Goal: Obtain resource: Download file/media

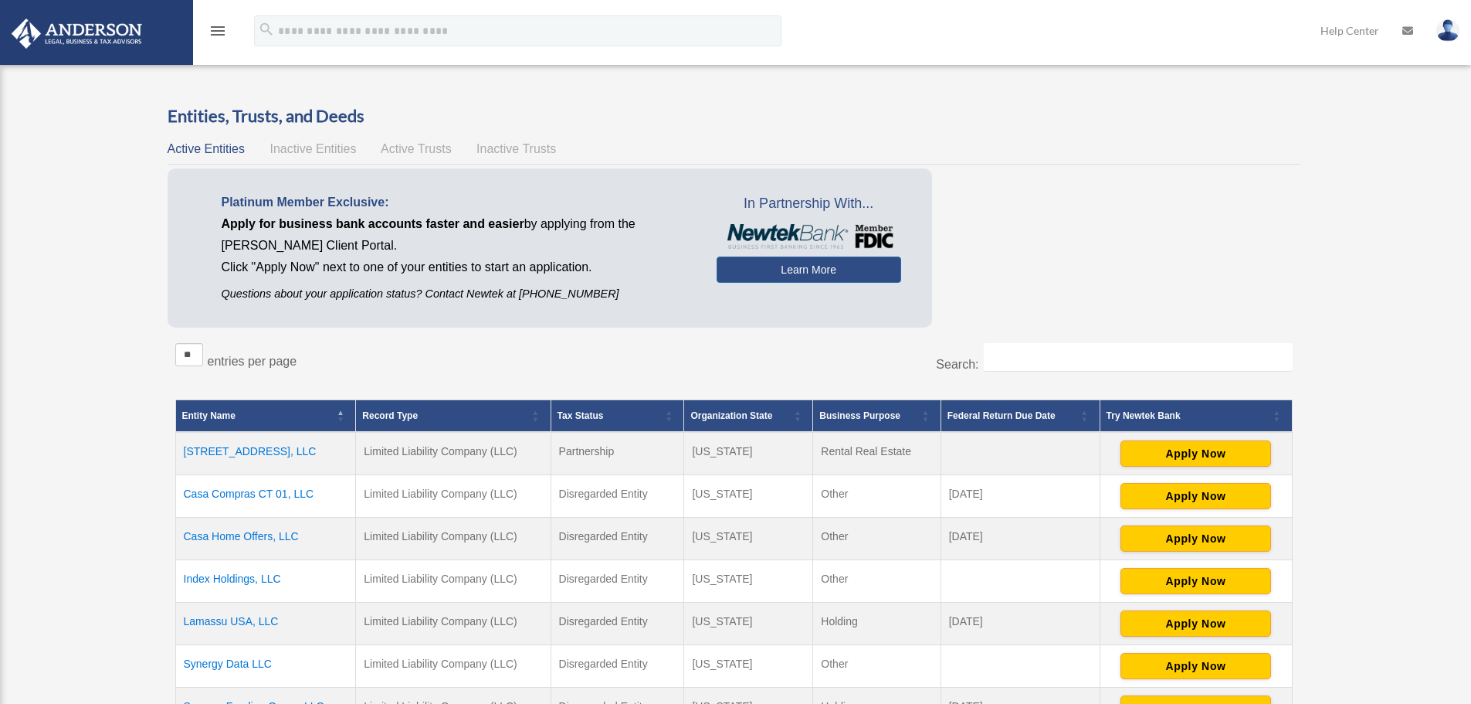
click at [212, 31] on icon "menu" at bounding box center [218, 31] width 19 height 19
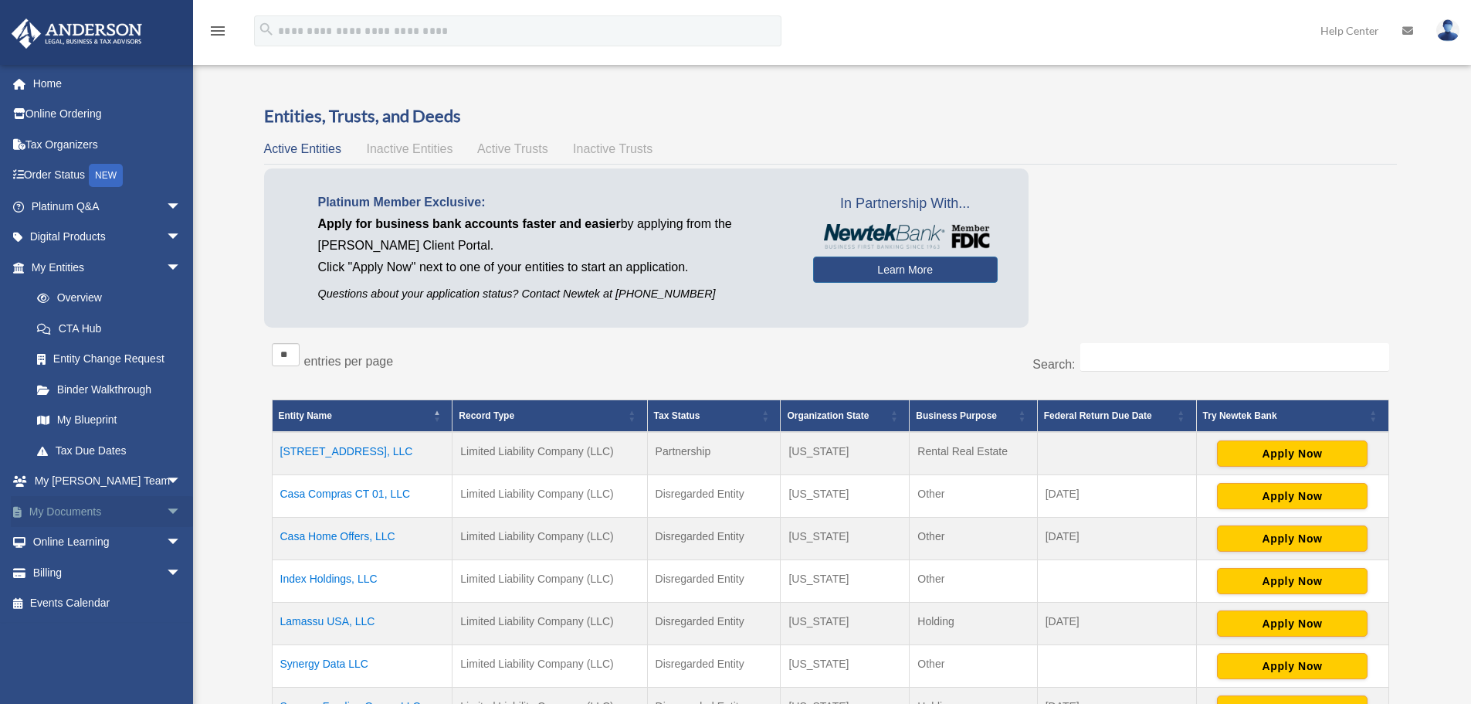
click at [134, 514] on link "My Documents arrow_drop_down" at bounding box center [108, 511] width 194 height 31
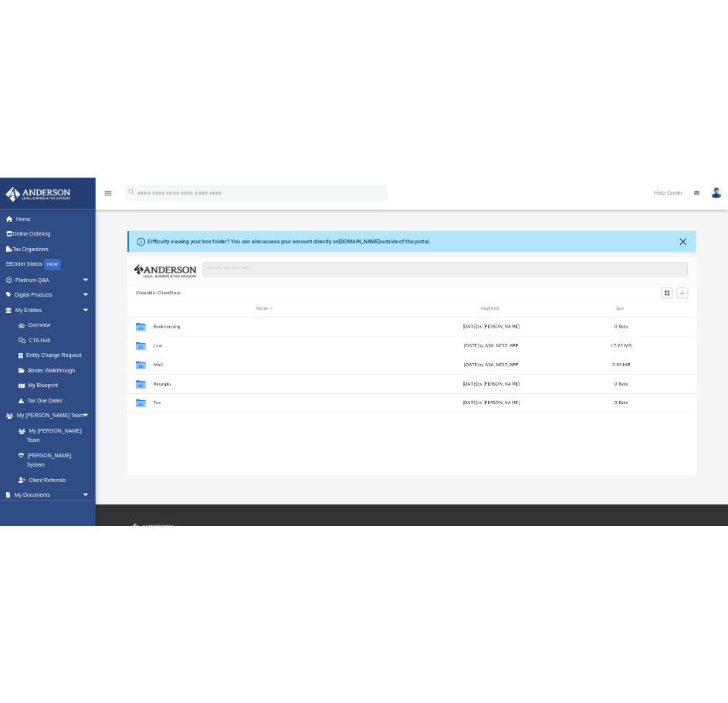
scroll to position [340, 1139]
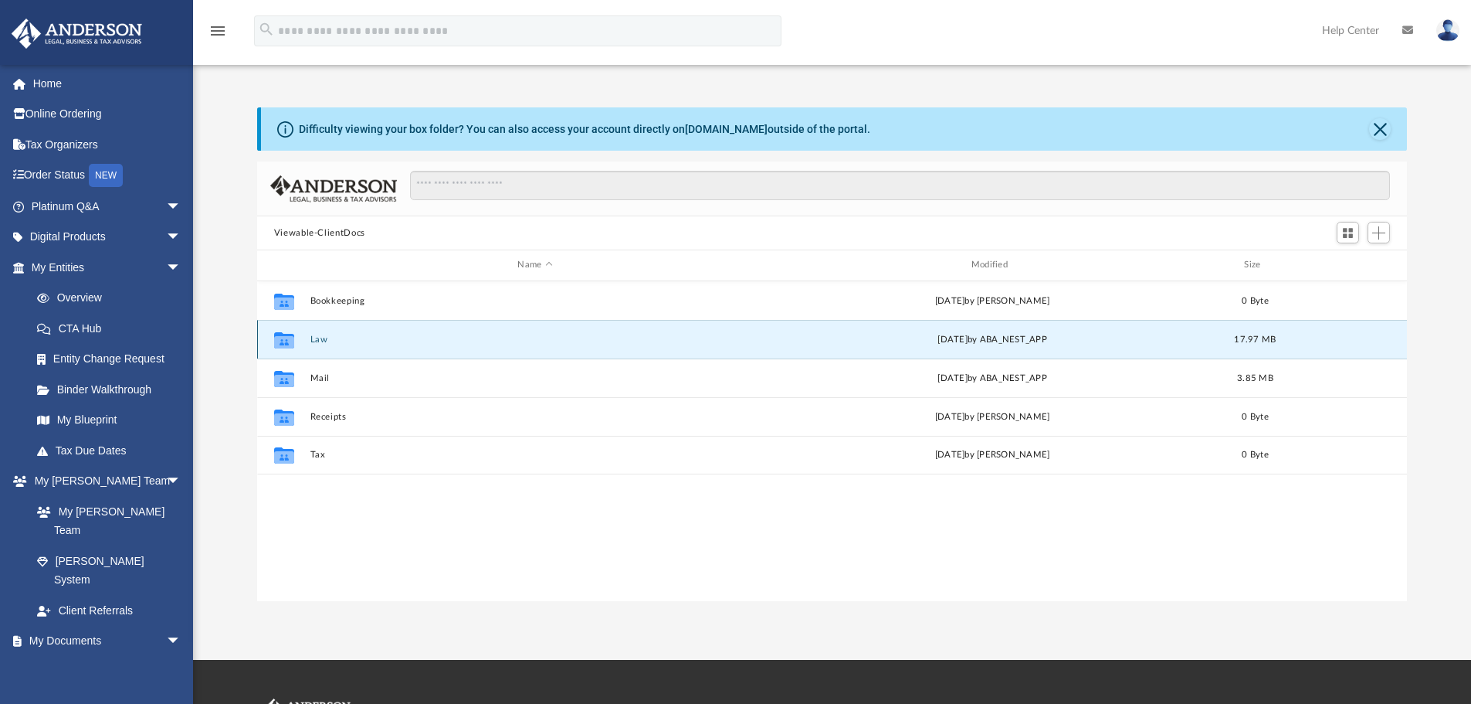
click at [315, 339] on button "Law" at bounding box center [535, 339] width 450 height 10
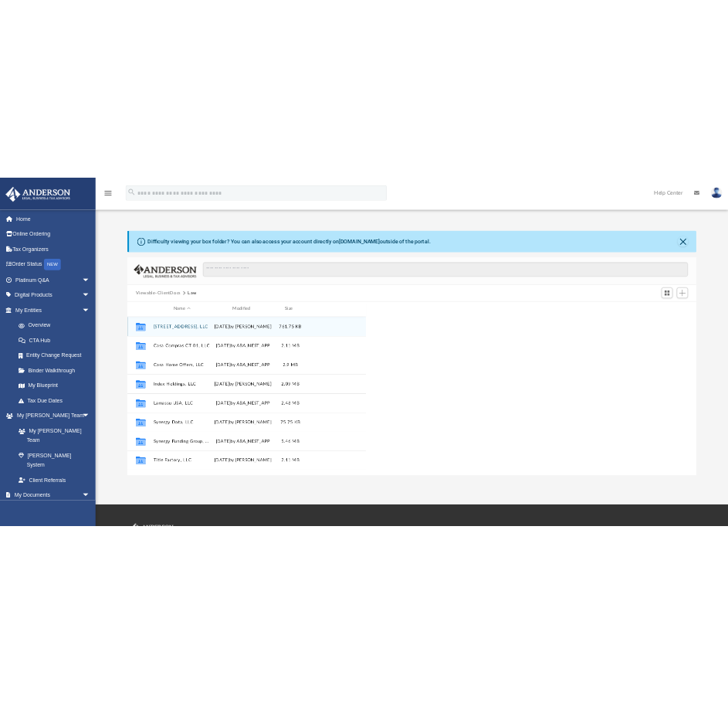
scroll to position [340, 470]
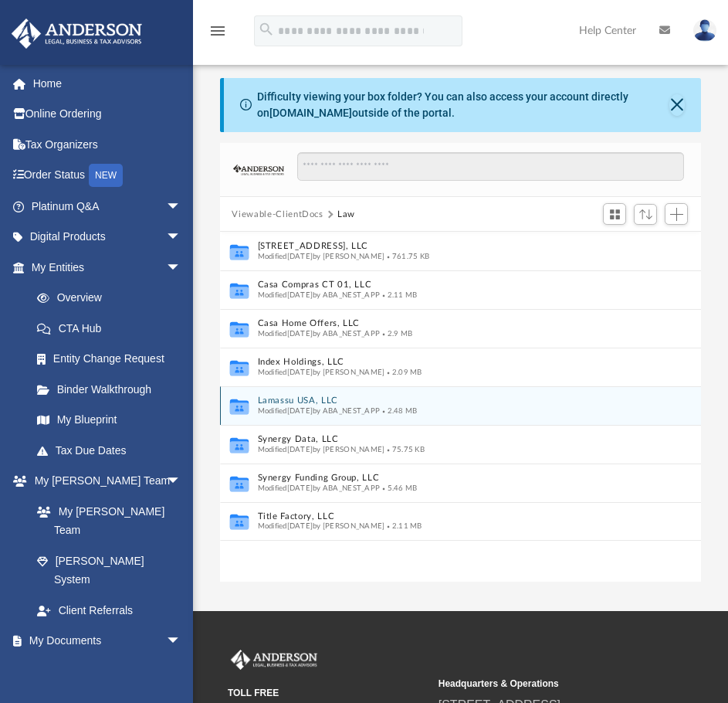
click at [321, 403] on button "Lamassu USA, LLC" at bounding box center [450, 401] width 386 height 10
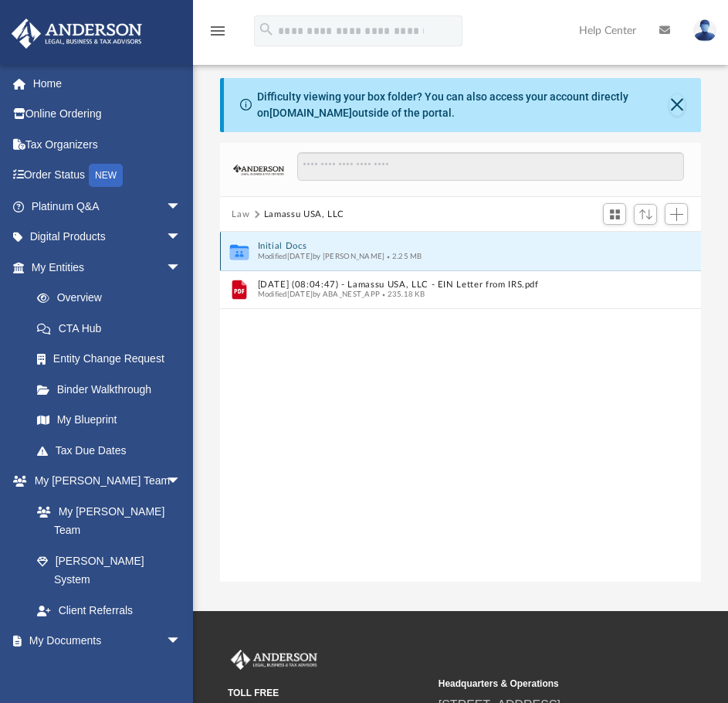
click at [345, 249] on button "Initial Docs" at bounding box center [450, 247] width 386 height 10
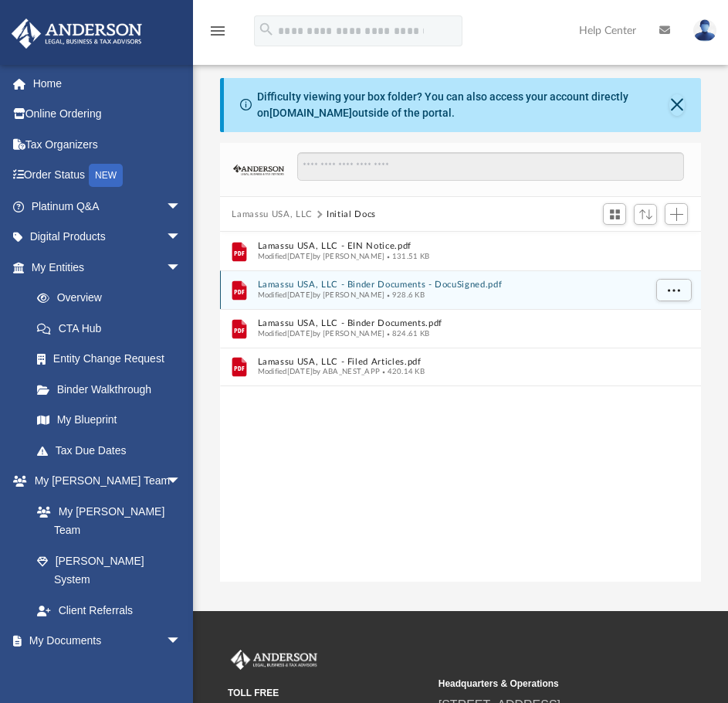
click at [366, 285] on button "Lamassu USA, LLC - Binder Documents - DocuSigned.pdf" at bounding box center [450, 285] width 386 height 10
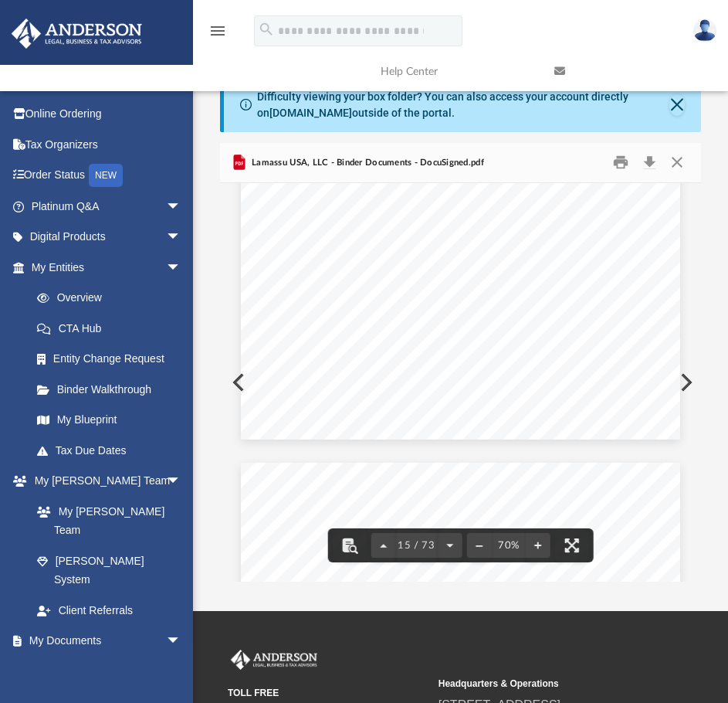
scroll to position [8238, 0]
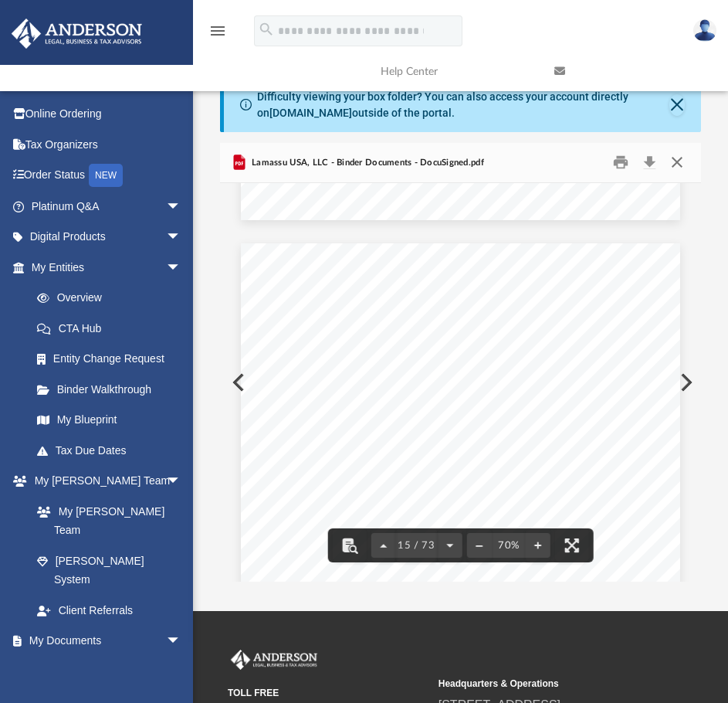
click at [678, 161] on button "Close" at bounding box center [677, 163] width 28 height 24
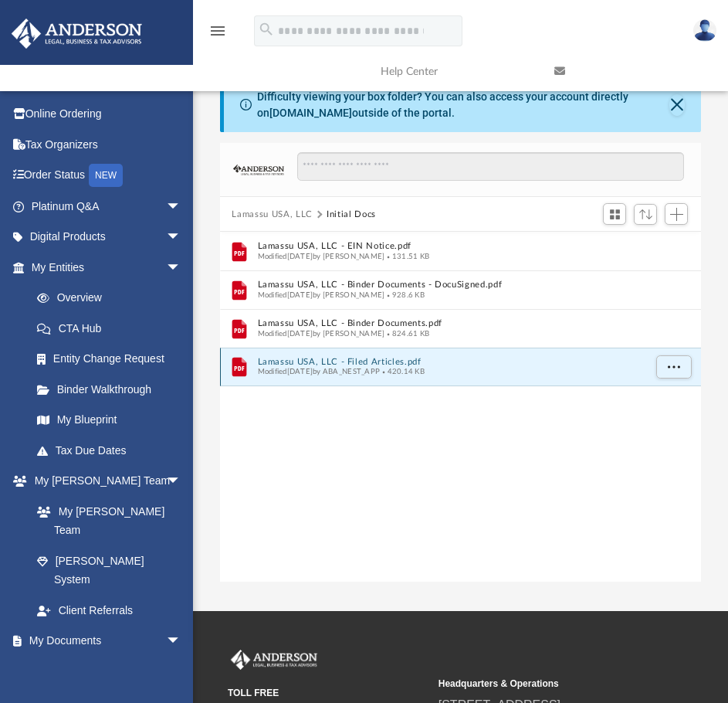
click at [434, 358] on button "Lamassu USA, LLC - Filed Articles.pdf" at bounding box center [450, 362] width 386 height 10
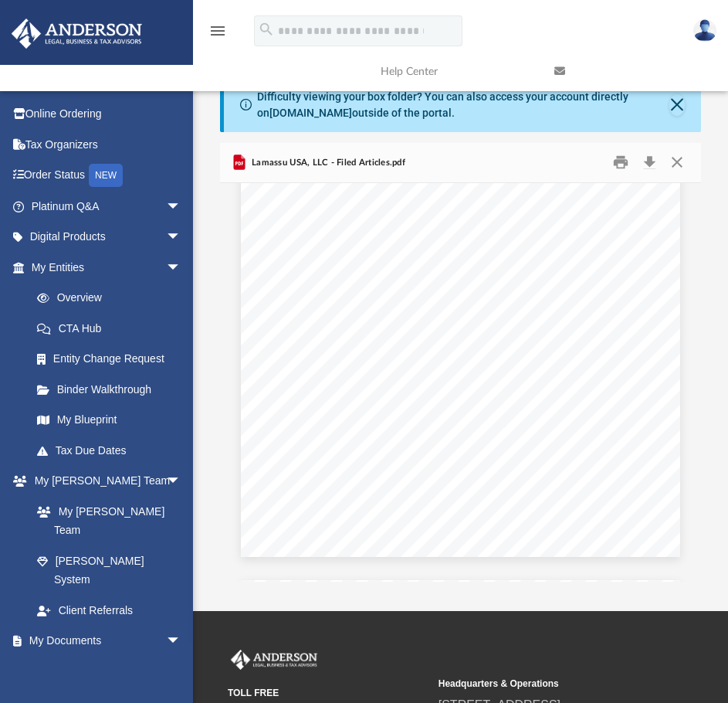
scroll to position [1699, 0]
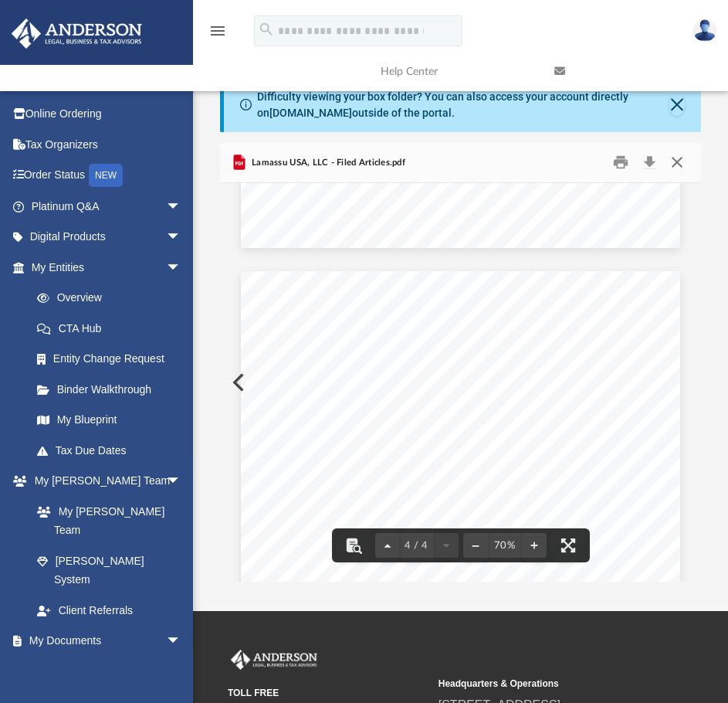
click at [680, 162] on button "Close" at bounding box center [677, 163] width 28 height 24
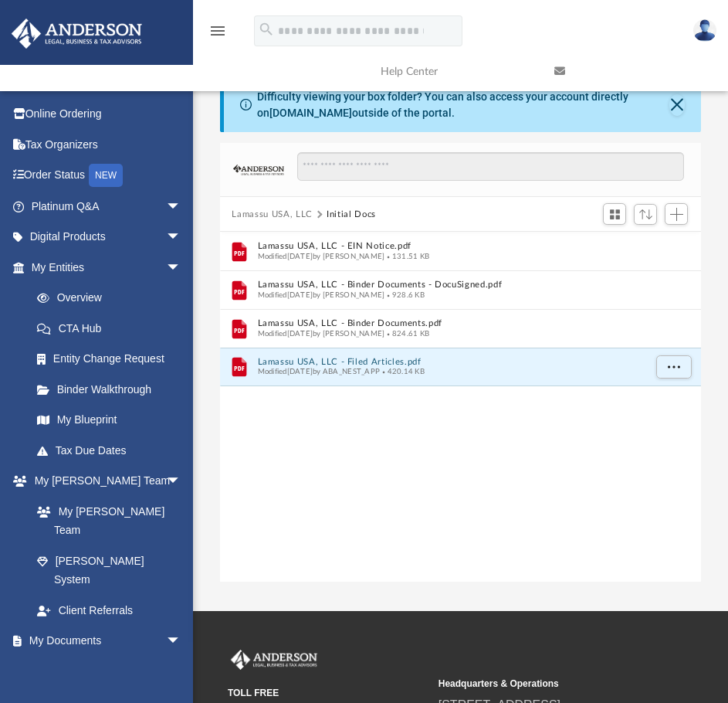
click at [261, 212] on button "Lamassu USA, LLC" at bounding box center [272, 215] width 80 height 14
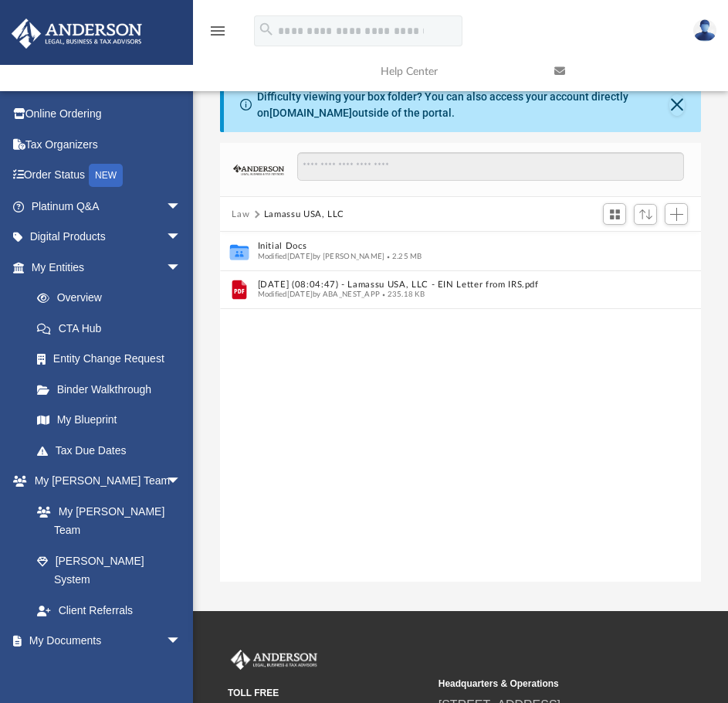
click at [234, 211] on button "Law" at bounding box center [241, 215] width 18 height 14
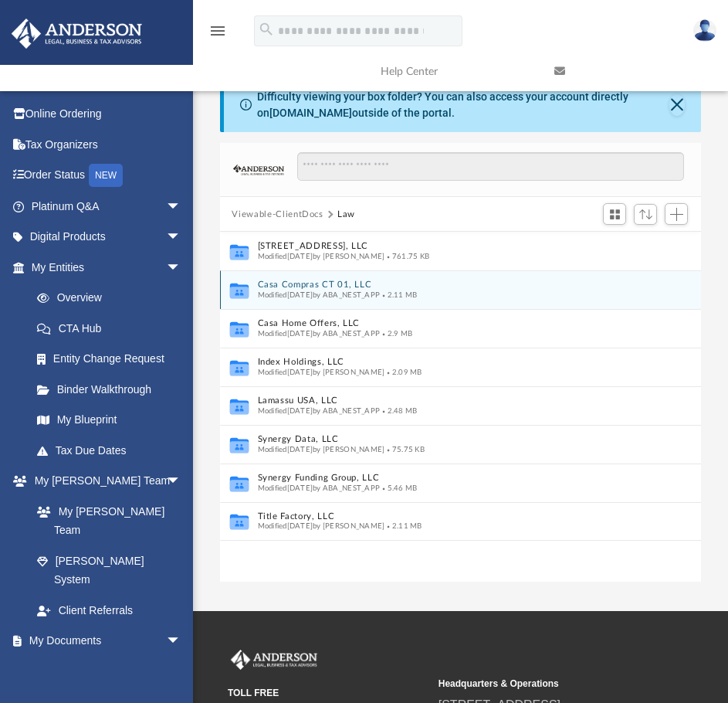
click at [348, 286] on button "Casa Compras CT 01, LLC" at bounding box center [450, 285] width 386 height 10
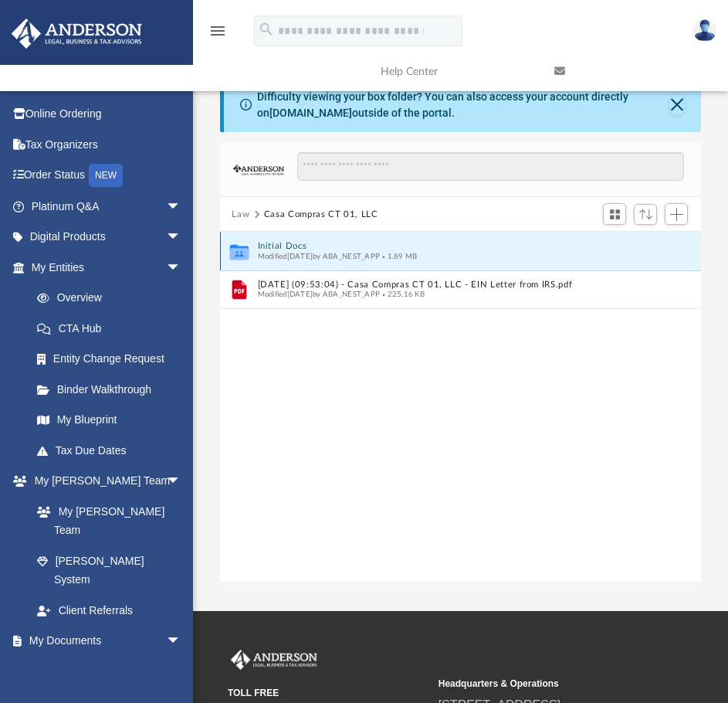
click at [271, 249] on button "Initial Docs" at bounding box center [450, 247] width 386 height 10
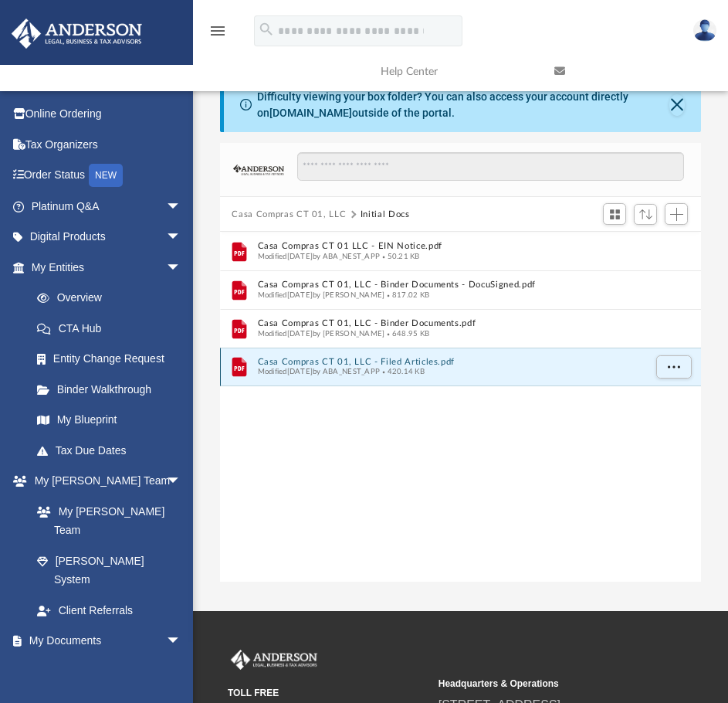
click at [443, 358] on button "Casa Compras CT 01, LLC - Filed Articles.pdf" at bounding box center [450, 362] width 386 height 10
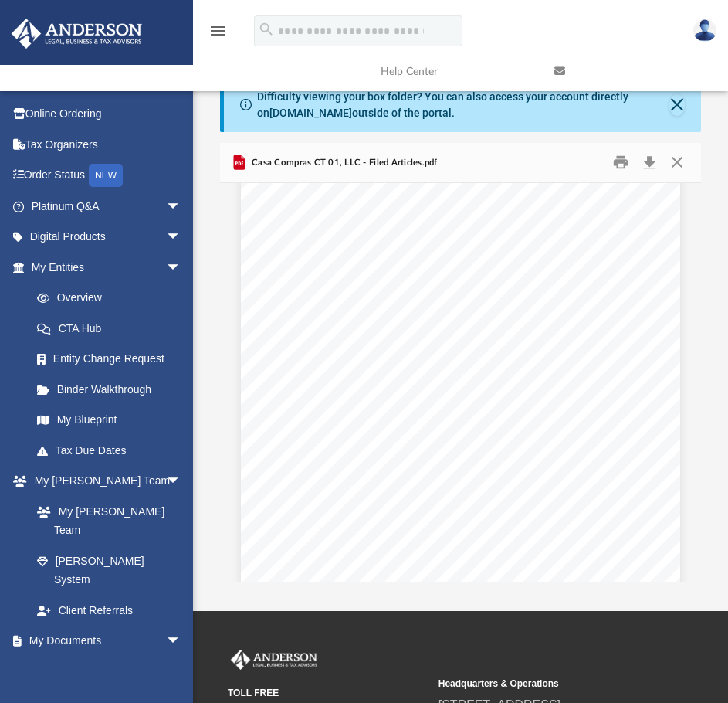
scroll to position [1236, 0]
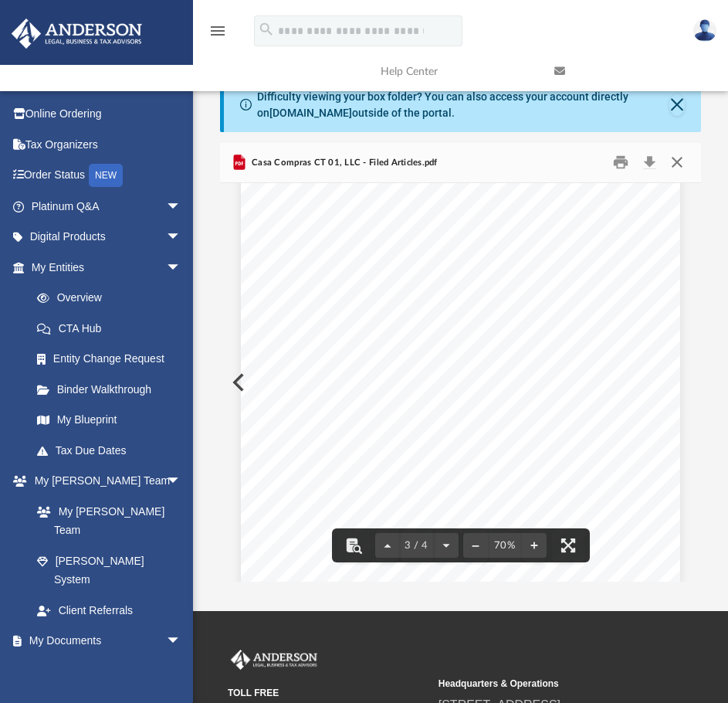
click at [678, 155] on button "Close" at bounding box center [677, 163] width 28 height 24
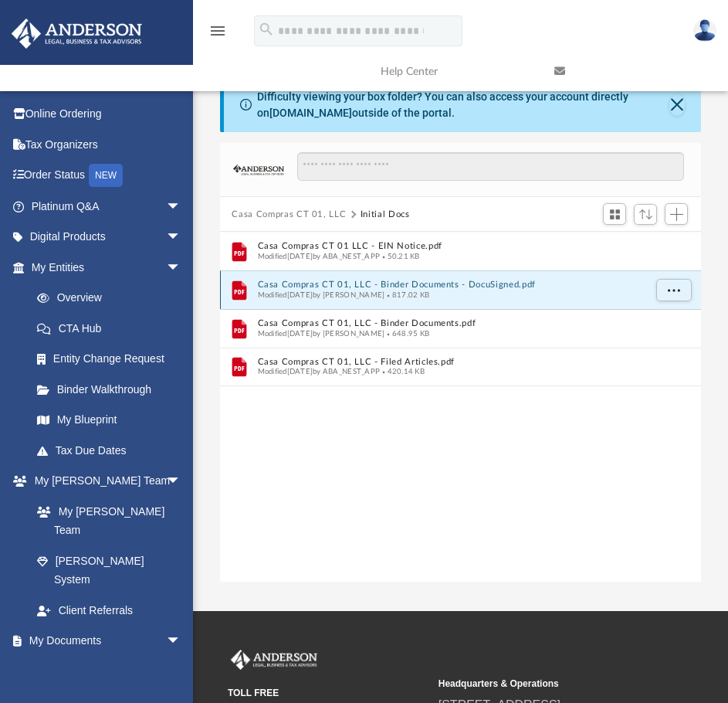
click at [497, 283] on button "Casa Compras CT 01, LLC - Binder Documents - DocuSigned.pdf" at bounding box center [450, 285] width 386 height 10
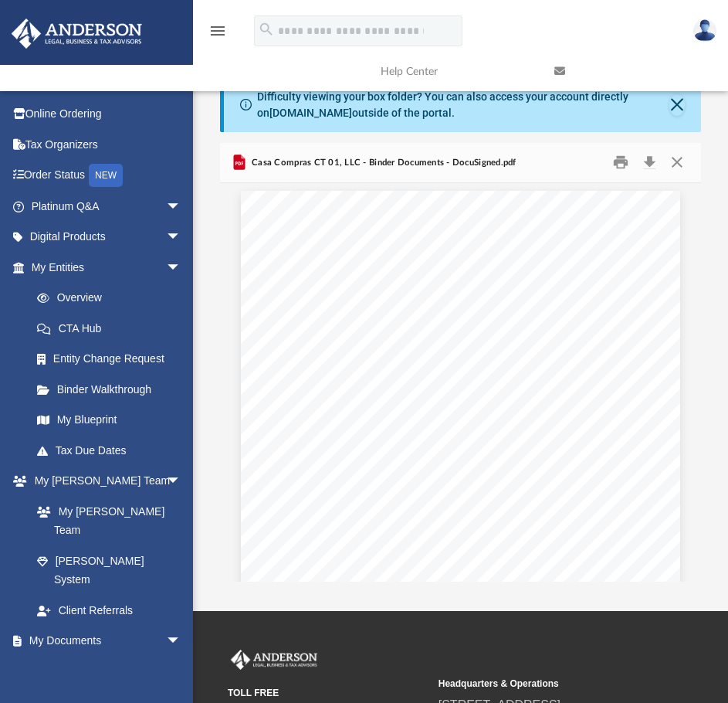
scroll to position [7106, 0]
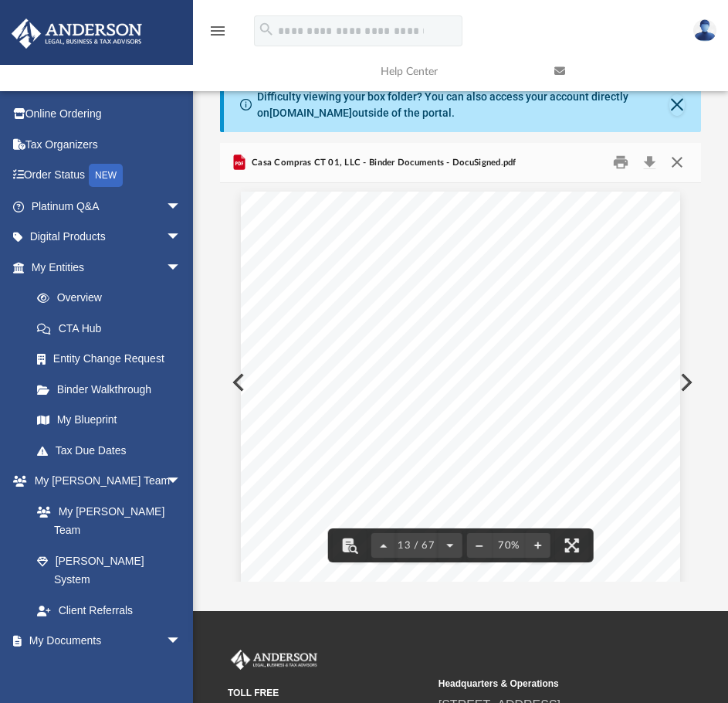
click at [678, 160] on button "Close" at bounding box center [677, 163] width 28 height 24
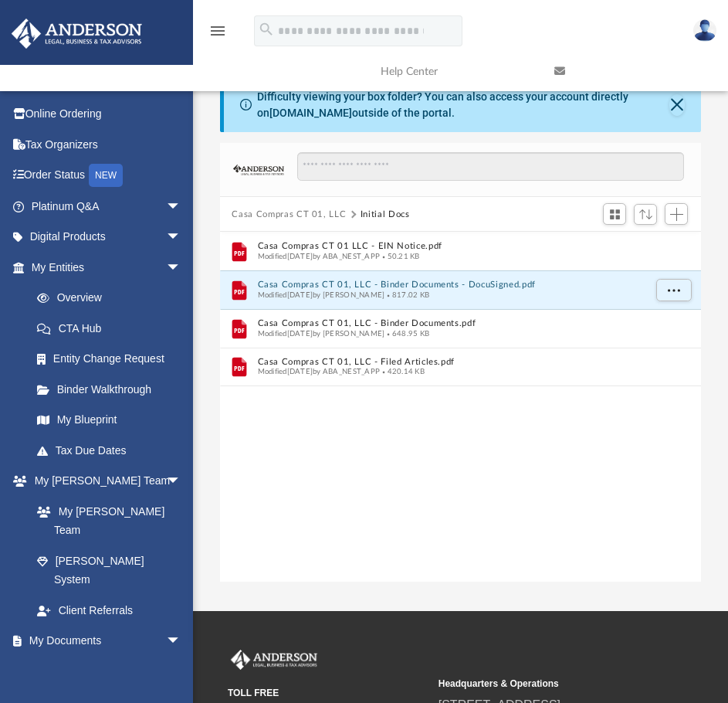
click at [294, 209] on button "Casa Compras CT 01, LLC" at bounding box center [289, 215] width 114 height 14
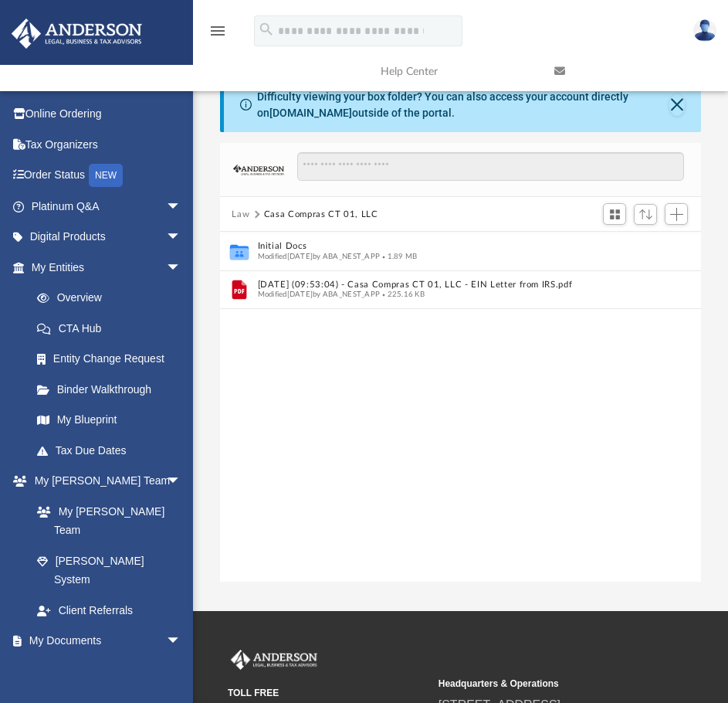
click at [234, 211] on button "Law" at bounding box center [241, 215] width 18 height 14
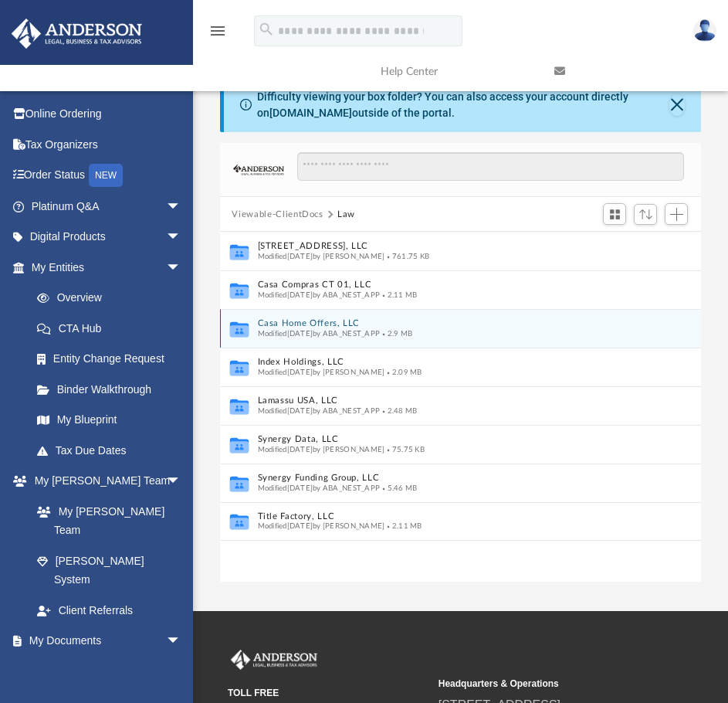
click at [347, 321] on button "Casa Home Offers, LLC" at bounding box center [450, 324] width 386 height 10
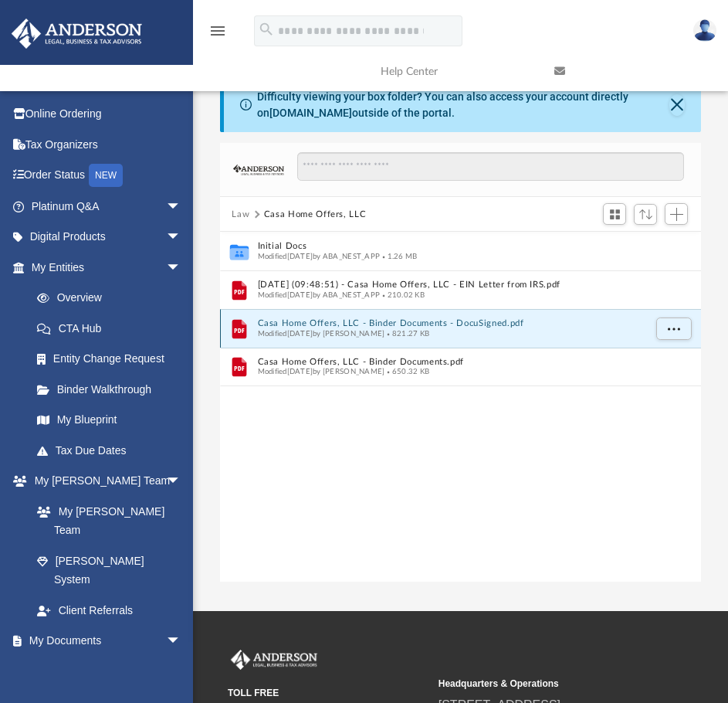
click at [460, 319] on button "Casa Home Offers, LLC - Binder Documents - DocuSigned.pdf" at bounding box center [450, 324] width 386 height 10
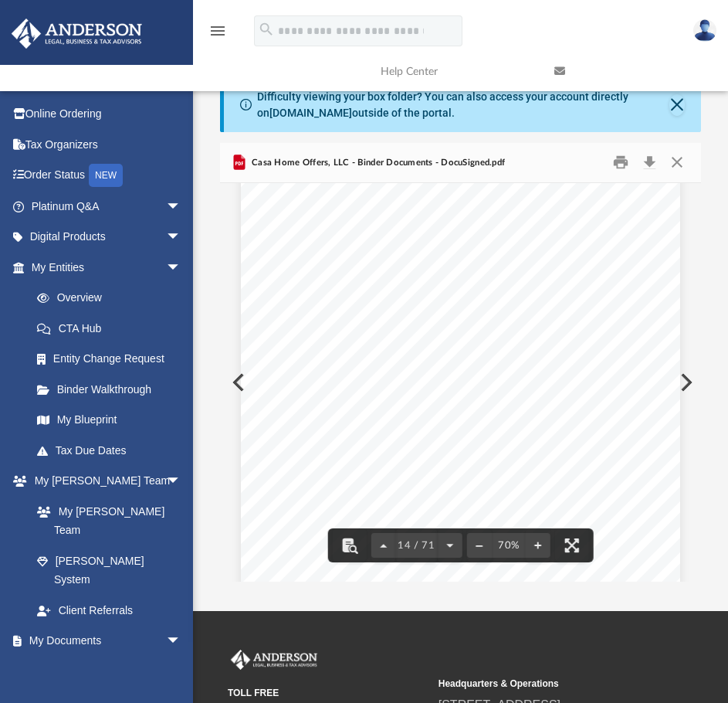
scroll to position [7807, 0]
click at [677, 165] on button "Close" at bounding box center [677, 163] width 28 height 24
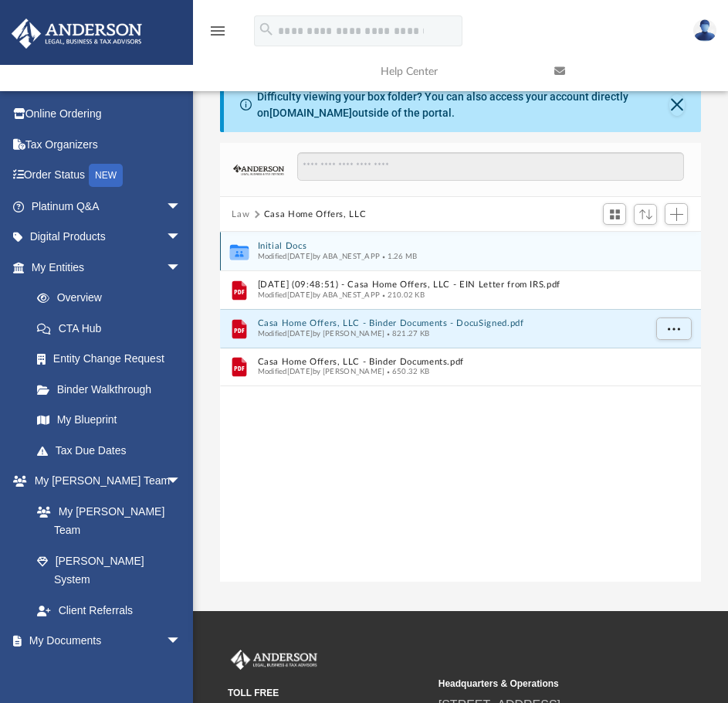
click at [493, 252] on div "Modified Wed Feb 19 2025 by ABA_NEST_APP 1.26 MB" at bounding box center [450, 257] width 386 height 10
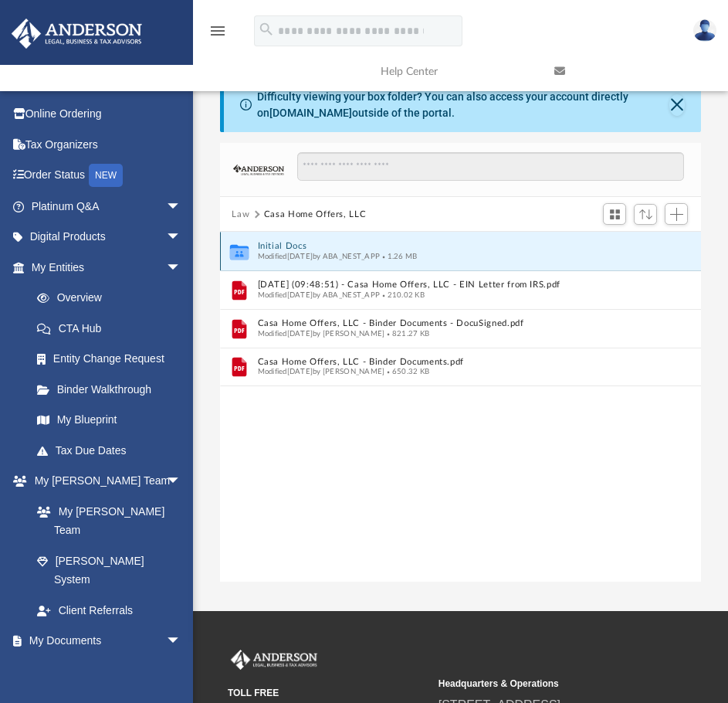
click at [303, 242] on button "Initial Docs" at bounding box center [450, 247] width 386 height 10
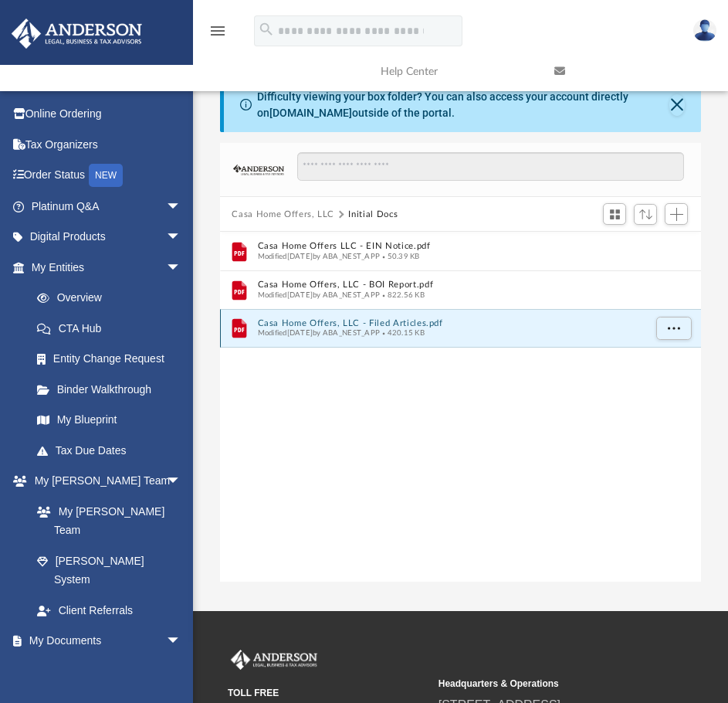
click at [429, 318] on button "Casa Home Offers, LLC - Filed Articles.pdf" at bounding box center [450, 323] width 386 height 10
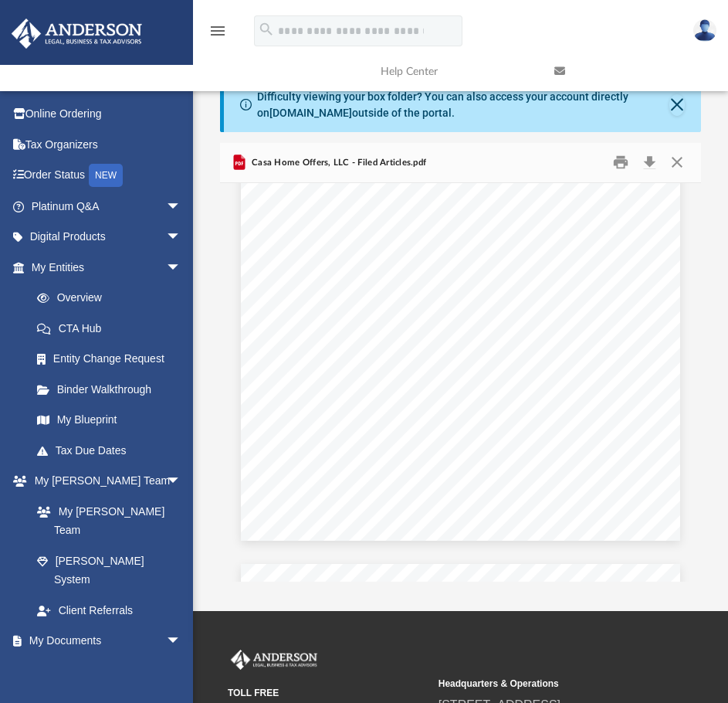
scroll to position [232, 0]
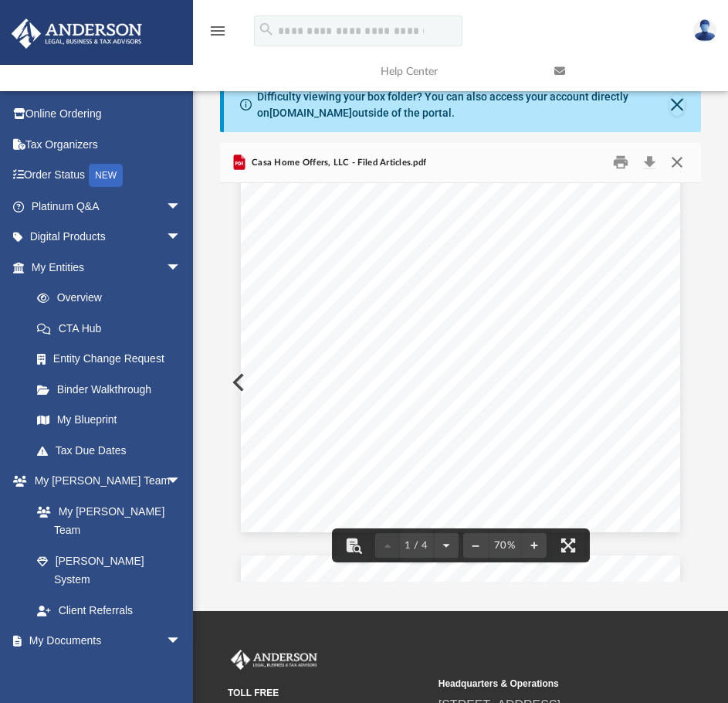
click at [677, 162] on button "Close" at bounding box center [677, 163] width 28 height 24
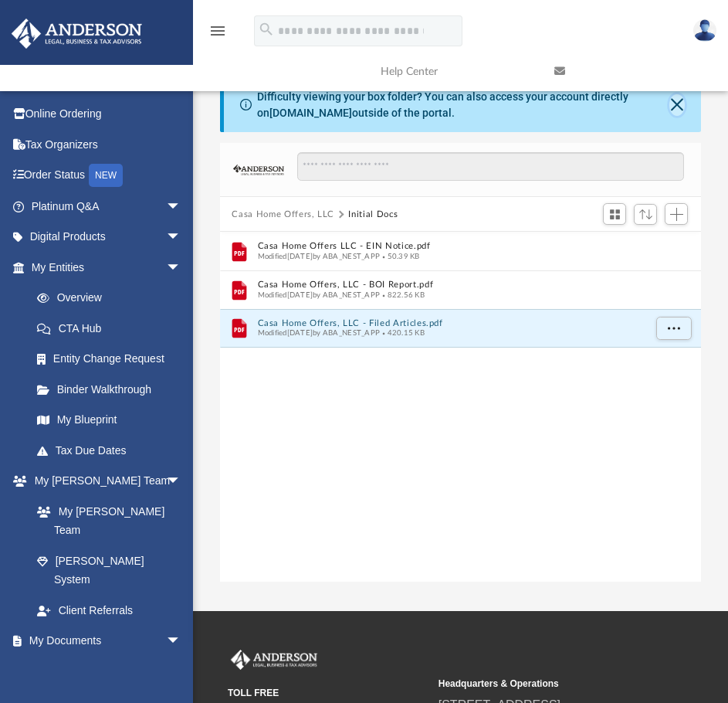
click at [679, 104] on button "Close" at bounding box center [677, 105] width 15 height 22
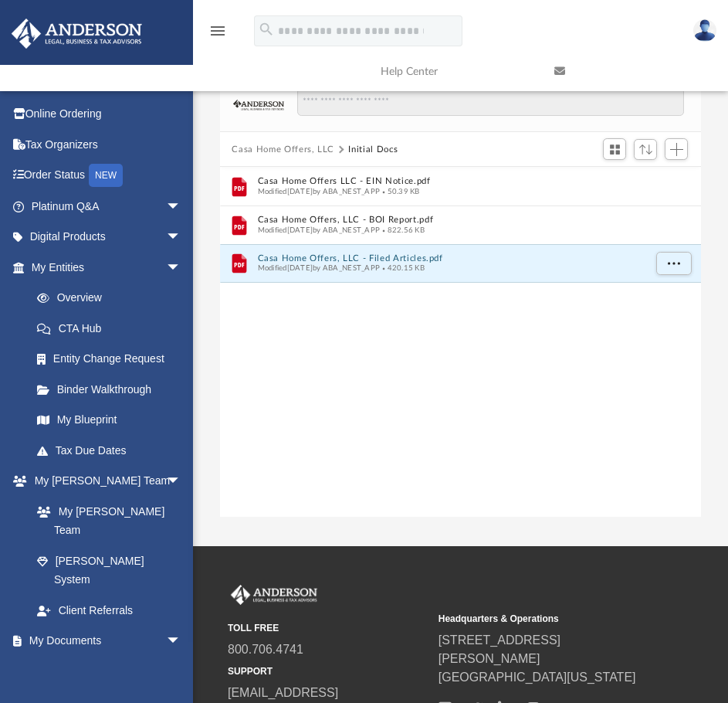
click at [282, 144] on button "Casa Home Offers, LLC" at bounding box center [283, 150] width 103 height 14
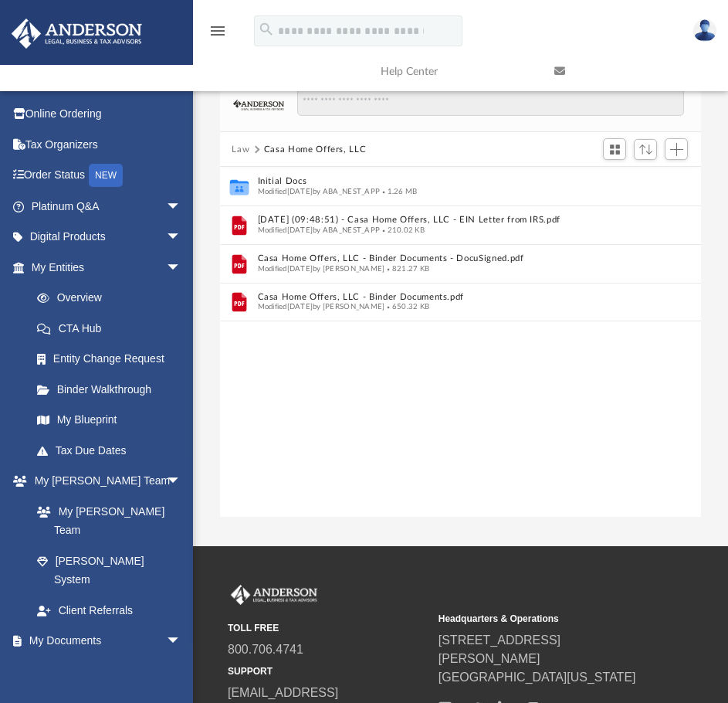
click at [244, 146] on button "Law" at bounding box center [241, 150] width 18 height 14
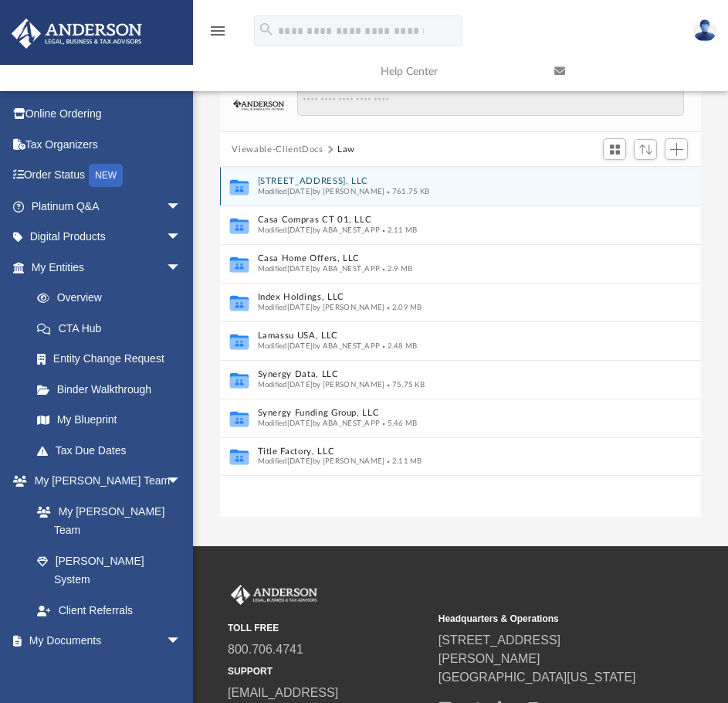
click at [290, 182] on button "[STREET_ADDRESS], LLC" at bounding box center [450, 182] width 386 height 10
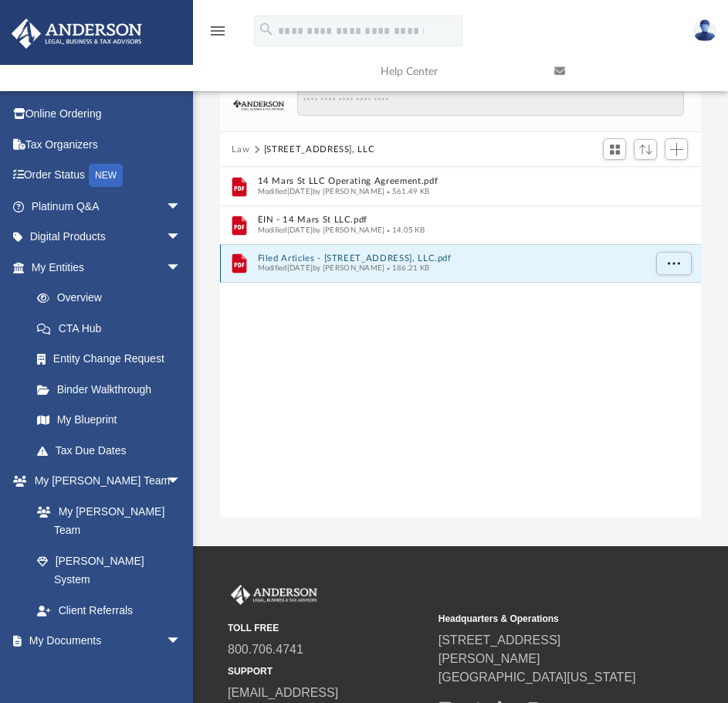
click at [313, 258] on button "Filed Articles - 14 Mars St, LLC.pdf" at bounding box center [450, 258] width 386 height 10
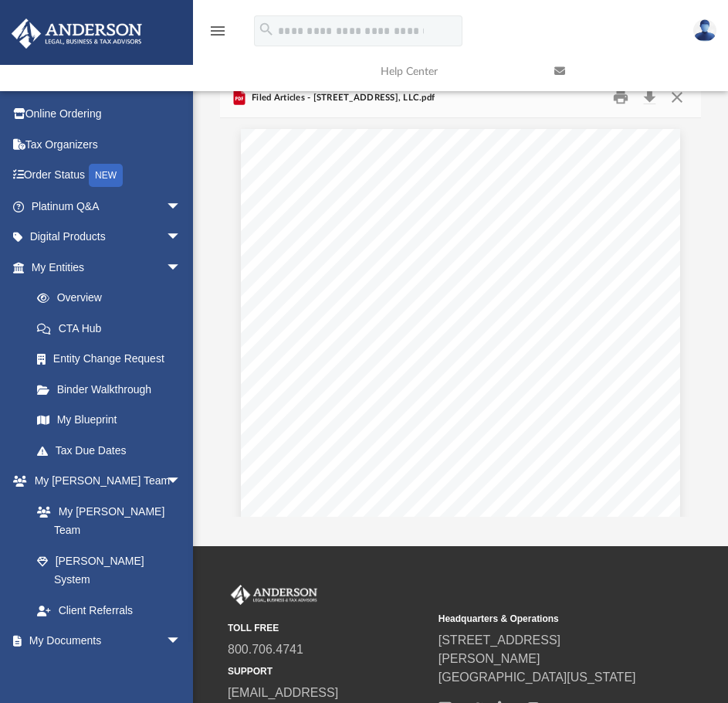
scroll to position [0, 0]
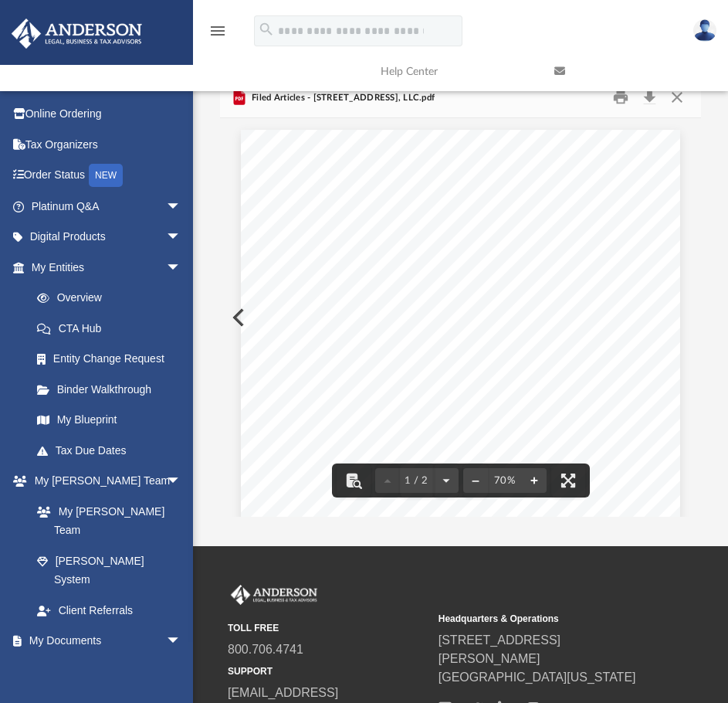
click at [528, 474] on button "File preview" at bounding box center [534, 480] width 25 height 34
click at [527, 474] on button "File preview" at bounding box center [534, 480] width 25 height 34
drag, startPoint x: 597, startPoint y: 287, endPoint x: 491, endPoint y: 320, distance: 110.7
click at [494, 319] on div "Limited Liability Company - Articles of Organization Entity Information Entity …" at bounding box center [502, 495] width 565 height 731
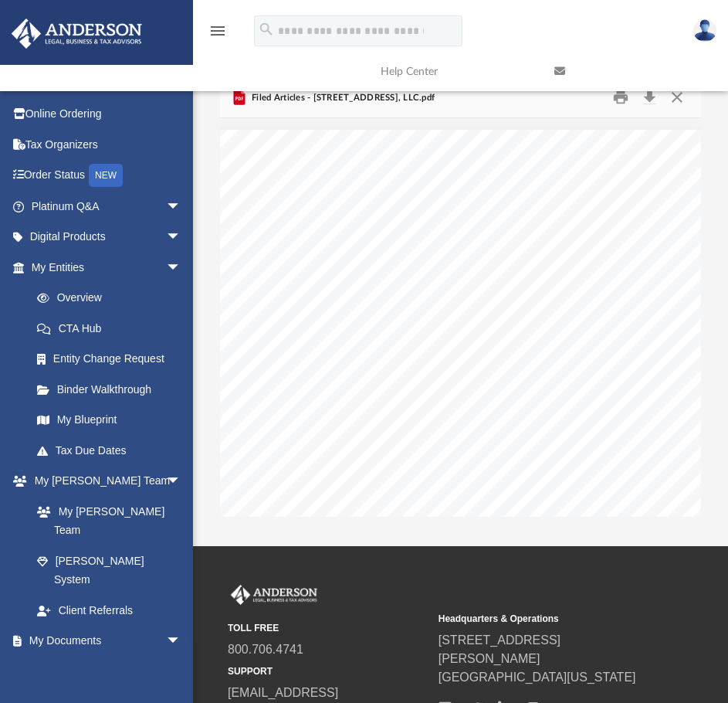
drag, startPoint x: 524, startPoint y: 505, endPoint x: 619, endPoint y: 508, distance: 95.8
click at [619, 508] on div "Limited Liability Company - Articles of Organization Entity Information Entity …" at bounding box center [461, 317] width 482 height 399
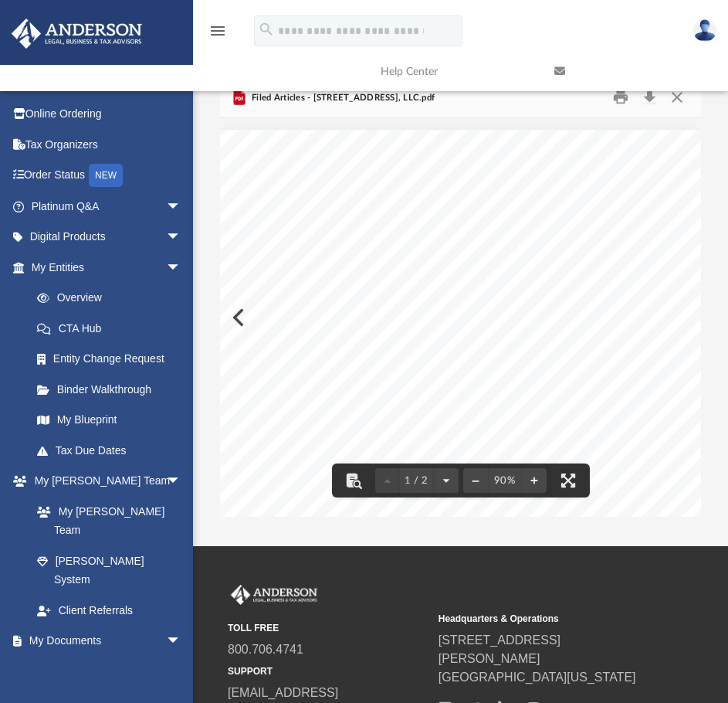
click at [675, 98] on link at bounding box center [630, 71] width 174 height 61
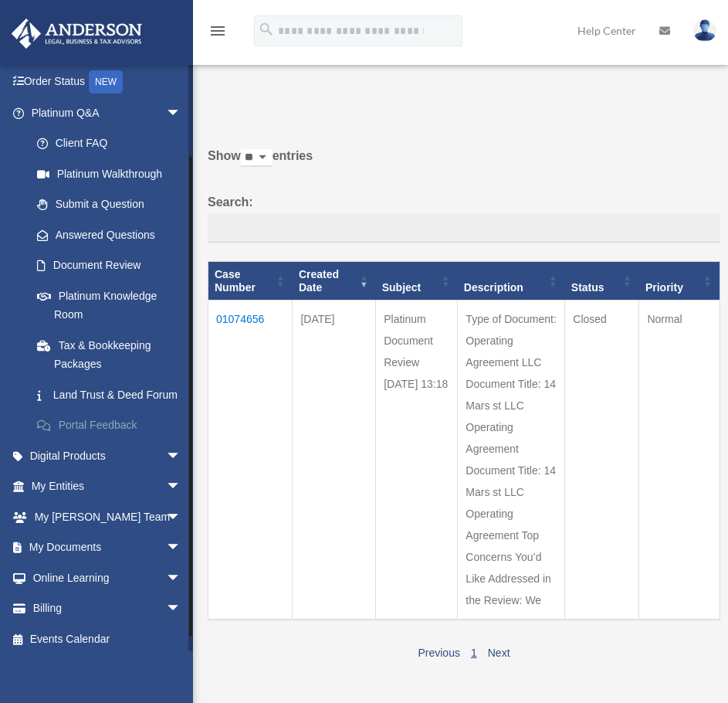
scroll to position [119, 0]
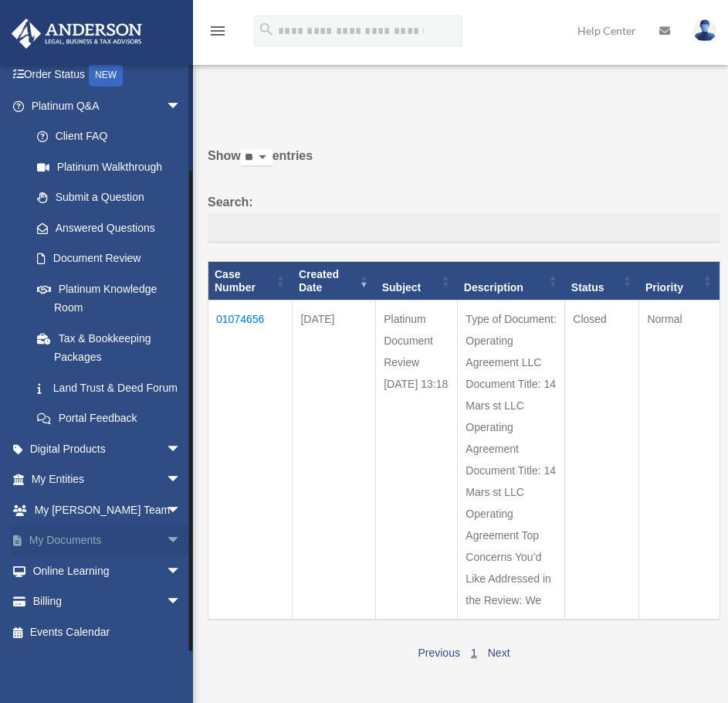
click at [166, 538] on span "arrow_drop_down" at bounding box center [181, 541] width 31 height 32
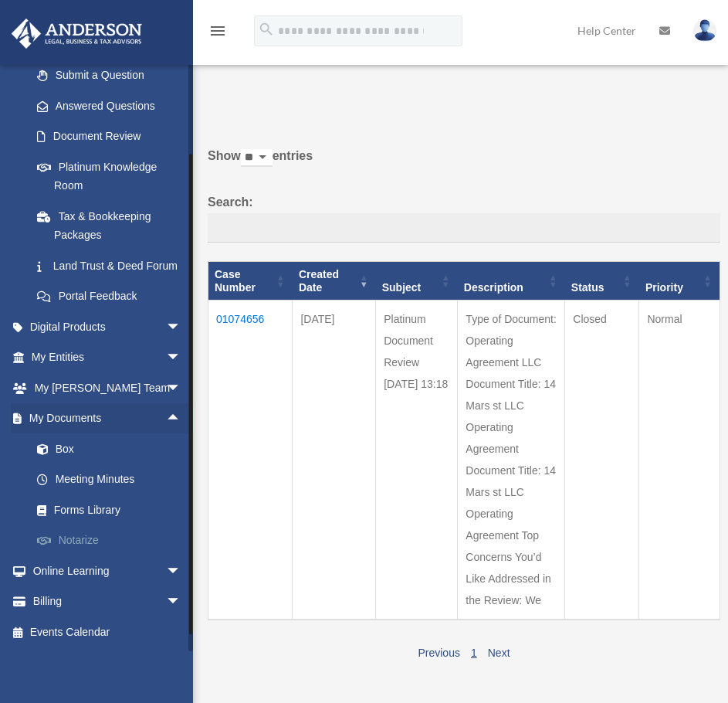
scroll to position [241, 0]
click at [61, 437] on link "Box" at bounding box center [113, 448] width 183 height 31
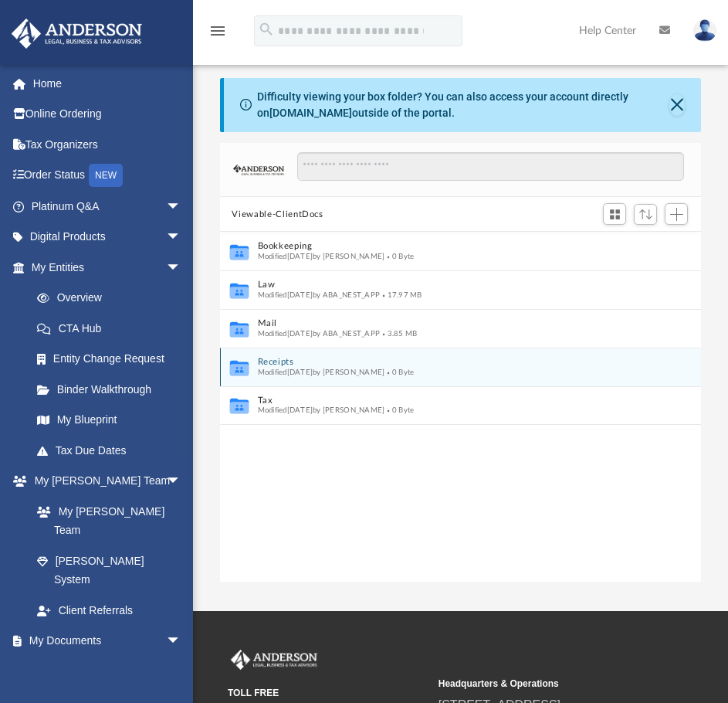
scroll to position [340, 470]
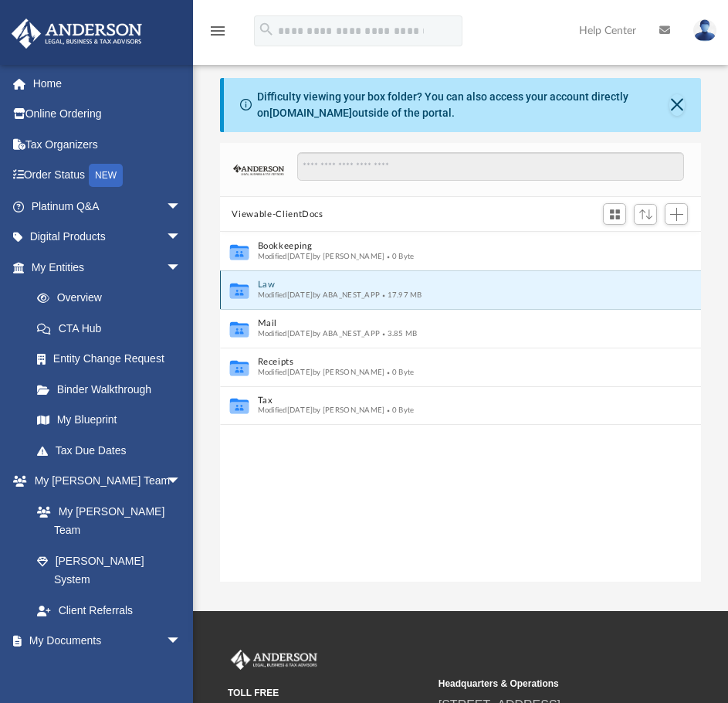
click at [267, 284] on button "Law" at bounding box center [450, 285] width 386 height 10
